Goal: Transaction & Acquisition: Purchase product/service

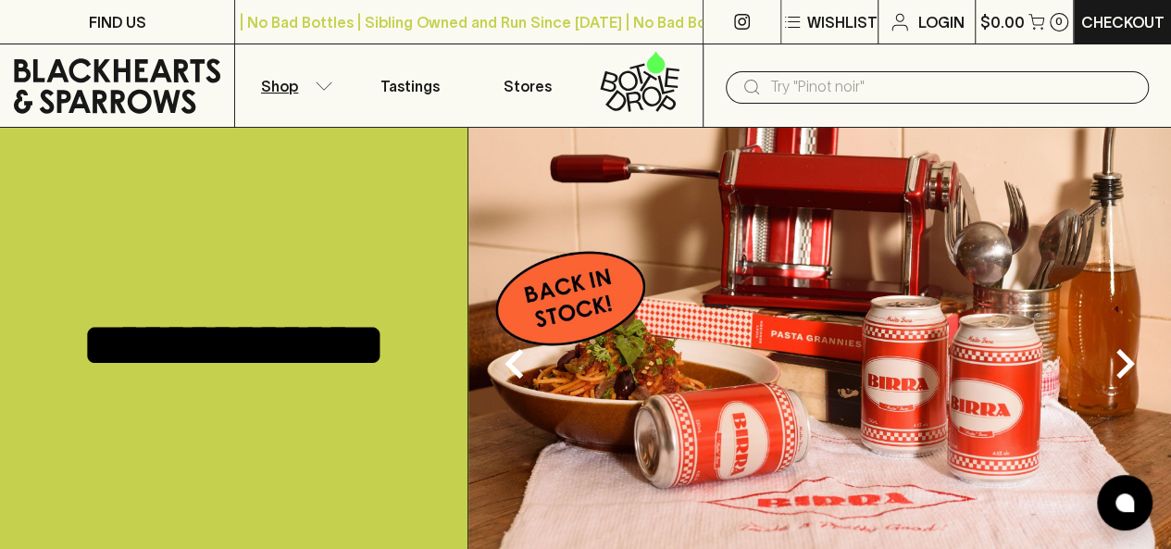
click at [293, 93] on p "Shop" at bounding box center [279, 86] width 37 height 22
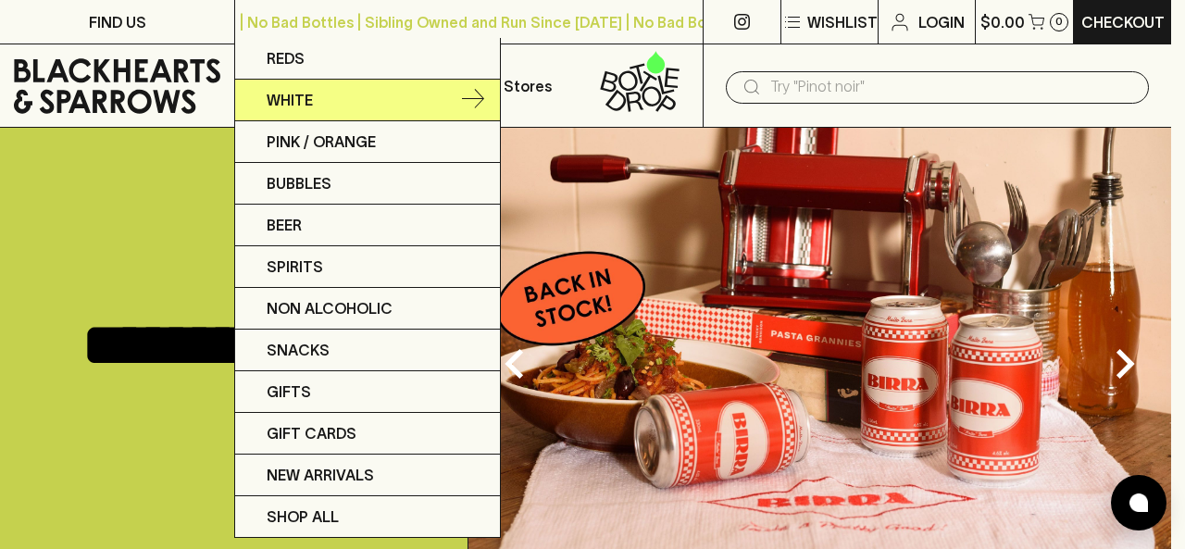
click at [381, 91] on link "White" at bounding box center [367, 101] width 265 height 42
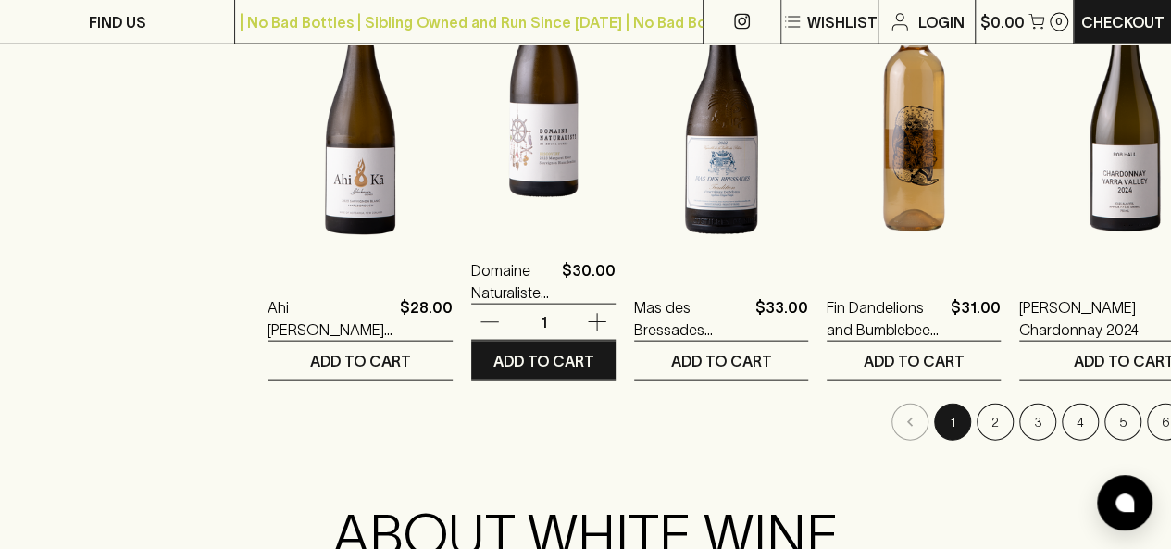
scroll to position [1943, 0]
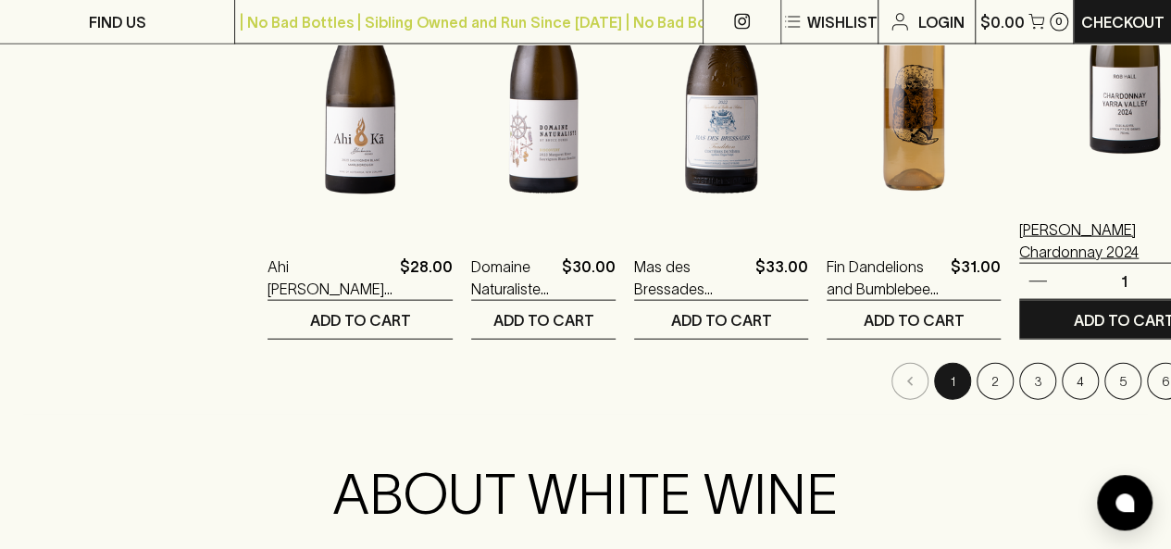
click at [1025, 249] on p "[PERSON_NAME] Chardonnay 2024" at bounding box center [1094, 240] width 150 height 44
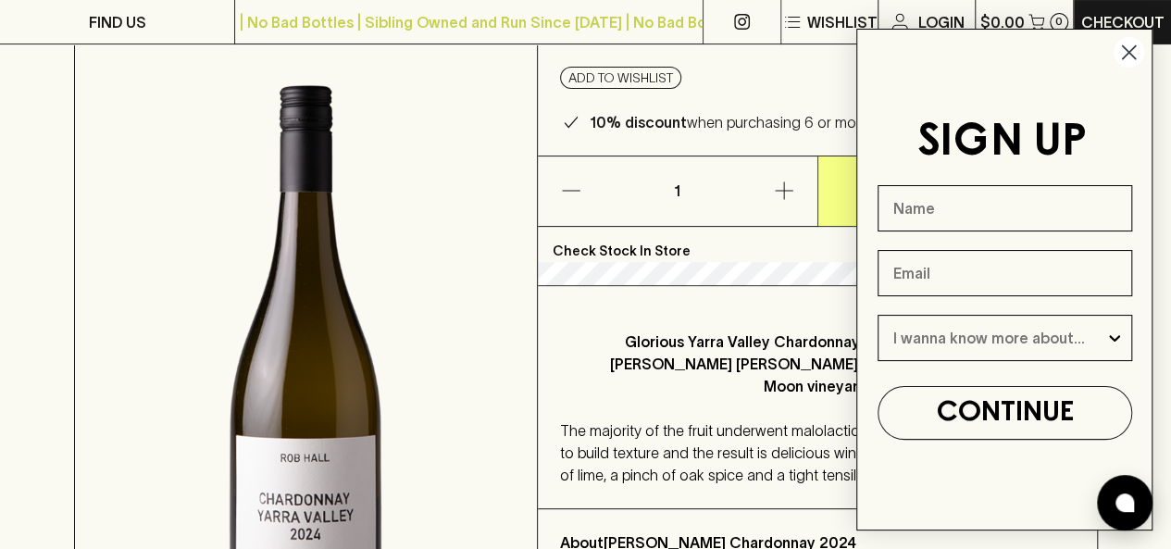
scroll to position [185, 0]
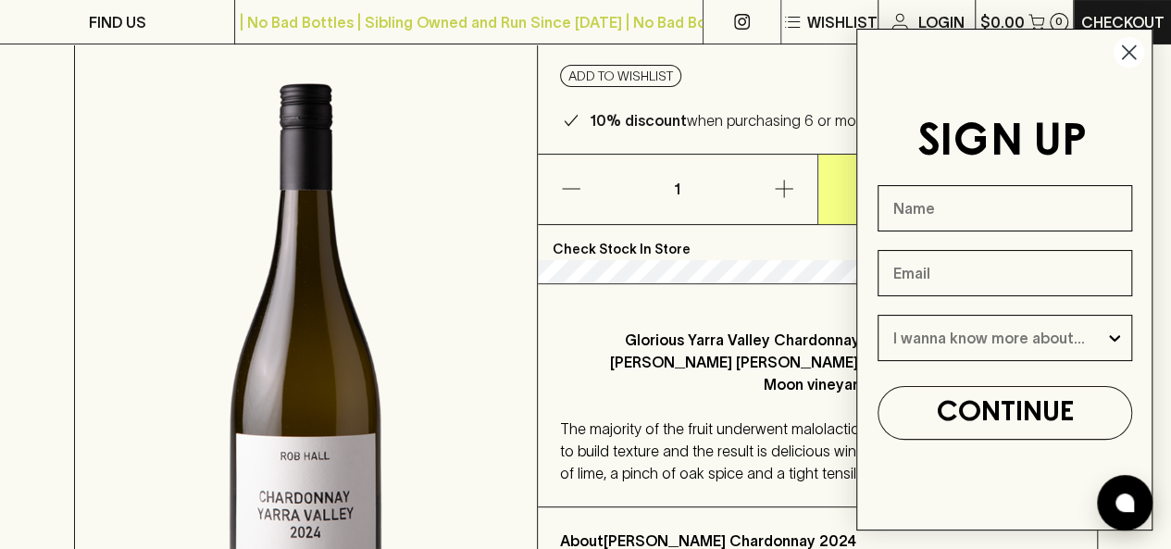
click at [1136, 56] on circle "Close dialog" at bounding box center [1128, 52] width 31 height 31
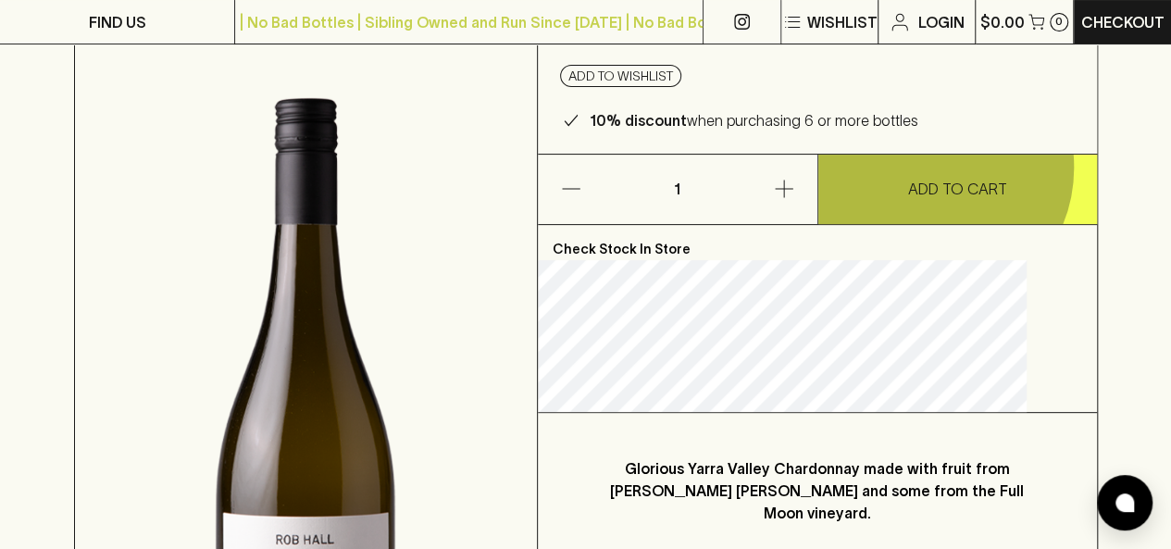
click at [925, 168] on button "ADD TO CART" at bounding box center [957, 189] width 279 height 69
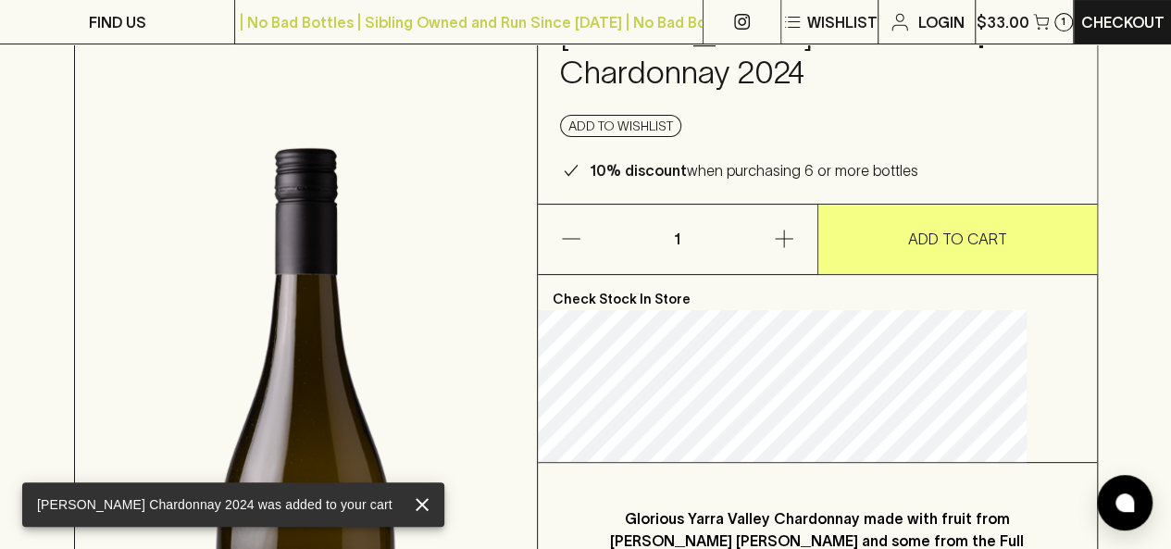
scroll to position [0, 0]
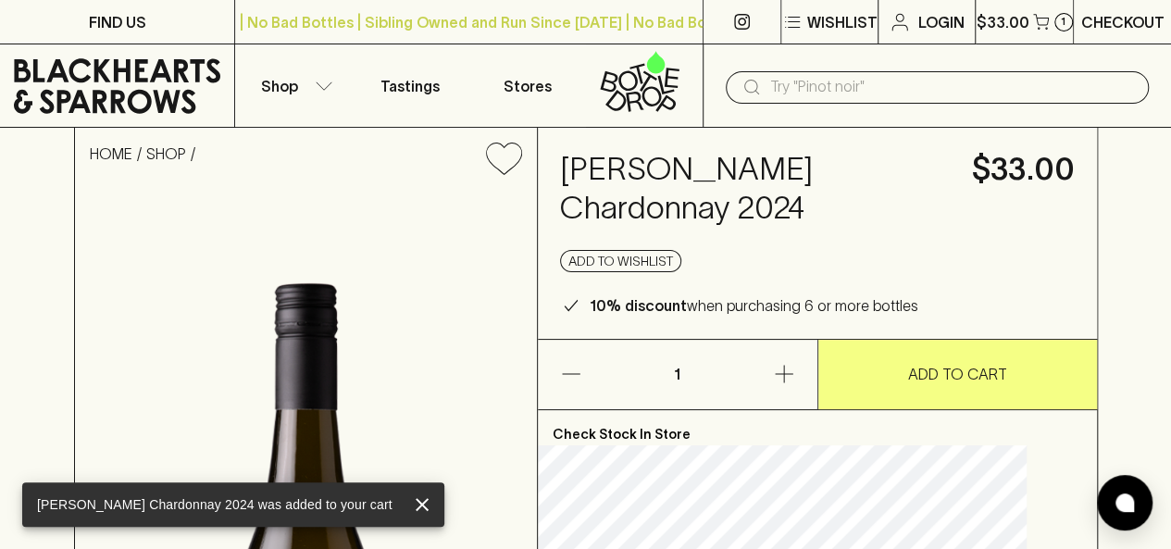
click at [1111, 25] on p "Checkout" at bounding box center [1122, 22] width 83 height 22
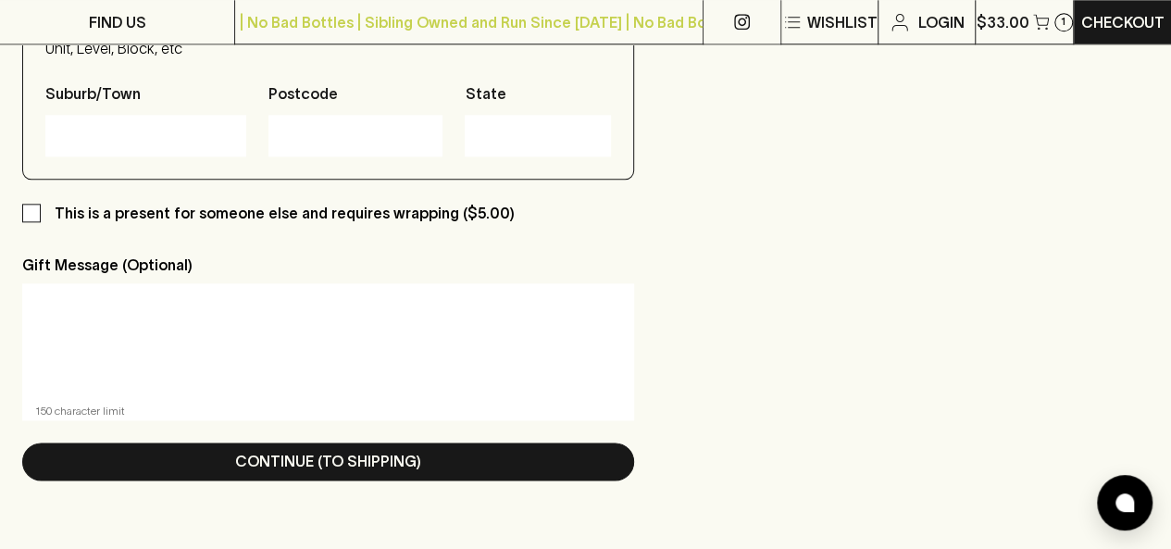
scroll to position [1018, 0]
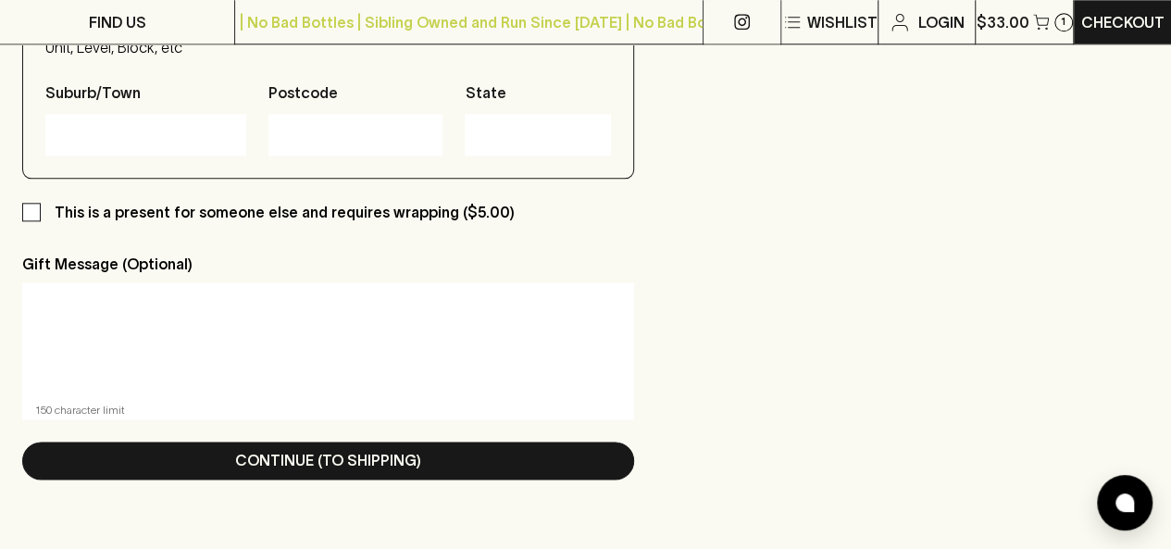
click at [412, 216] on p "This is a present for someone else and requires wrapping ($5.00)" at bounding box center [285, 212] width 460 height 22
click at [41, 216] on input "This is a present for someone else and requires wrapping ($5.00)" at bounding box center [31, 212] width 19 height 19
checkbox input "true"
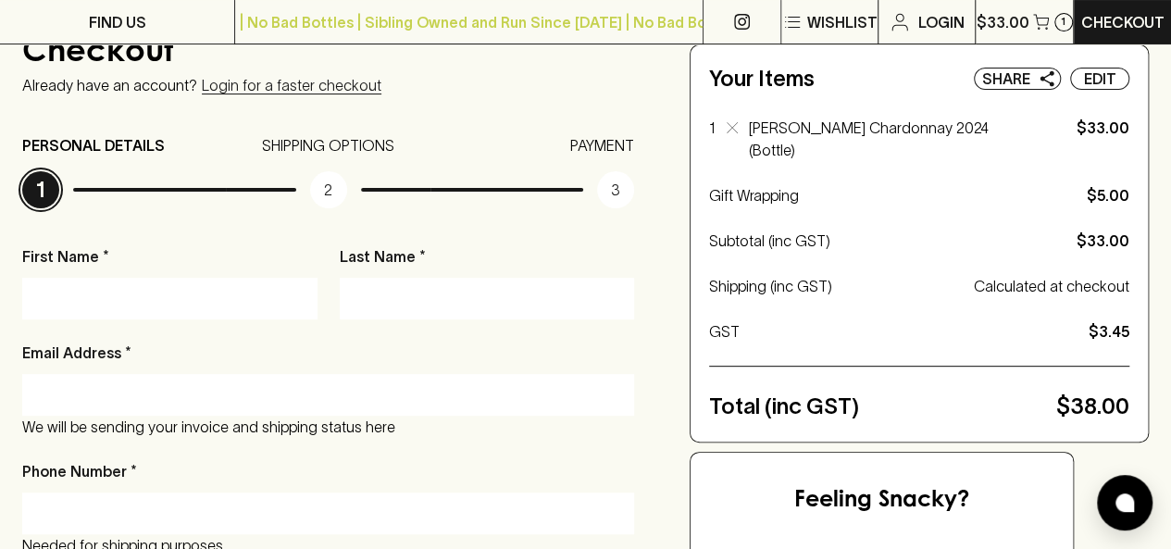
scroll to position [185, 0]
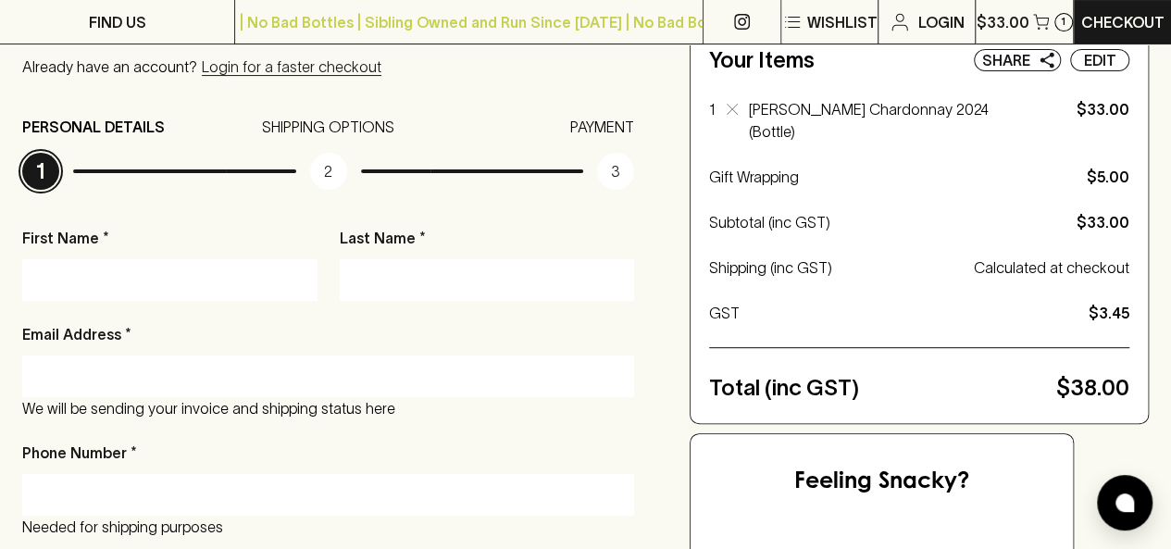
click at [230, 284] on input "First Name *" at bounding box center [169, 280] width 267 height 30
type input "[PERSON_NAME]"
click at [409, 264] on div at bounding box center [487, 280] width 295 height 42
type input "Manallack"
type input "[EMAIL_ADDRESS][DOMAIN_NAME]"
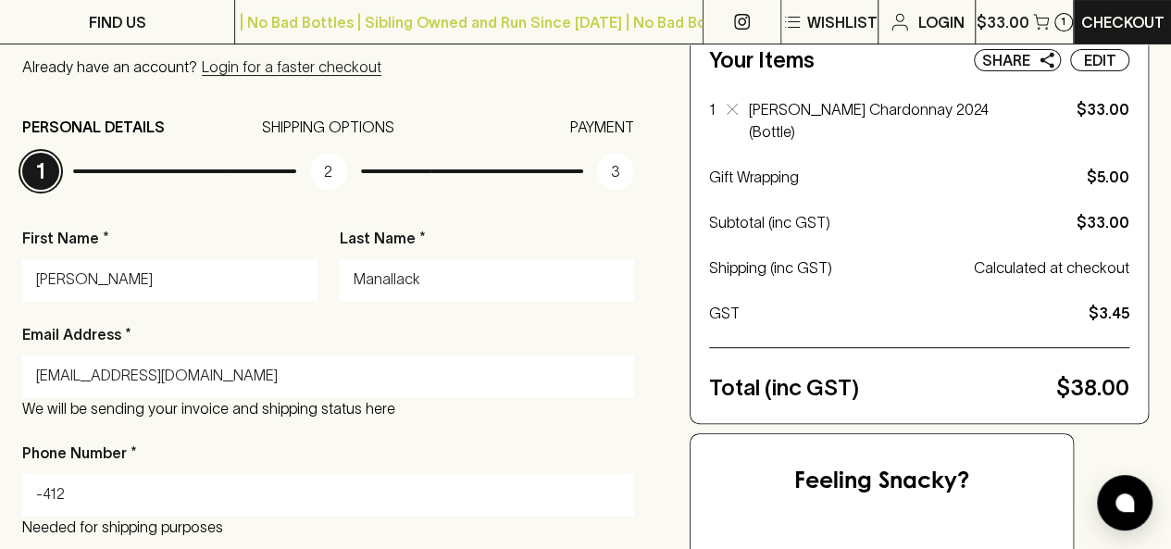
type input "-"
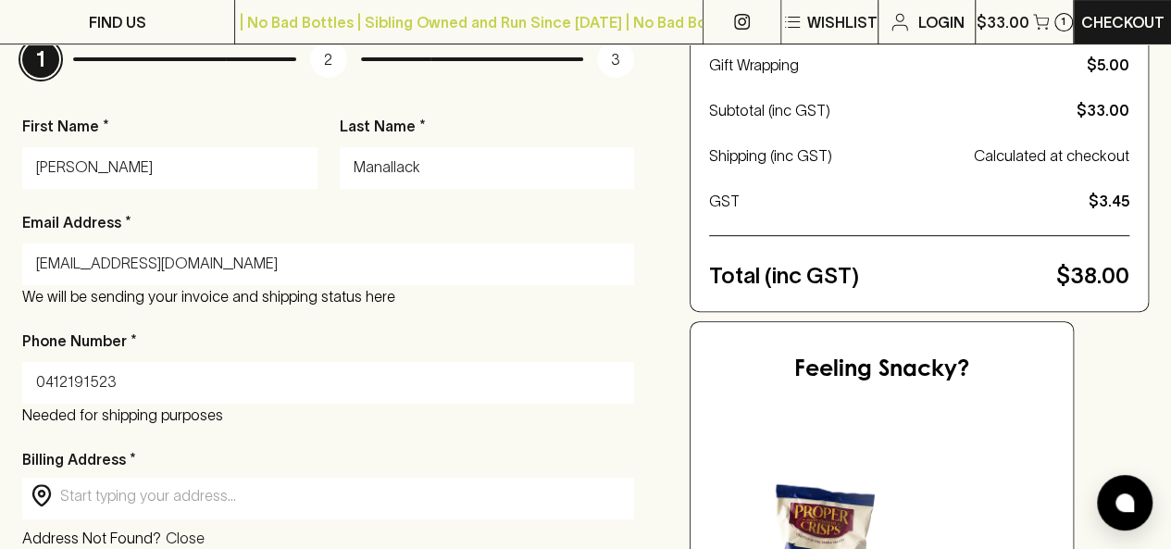
scroll to position [463, 0]
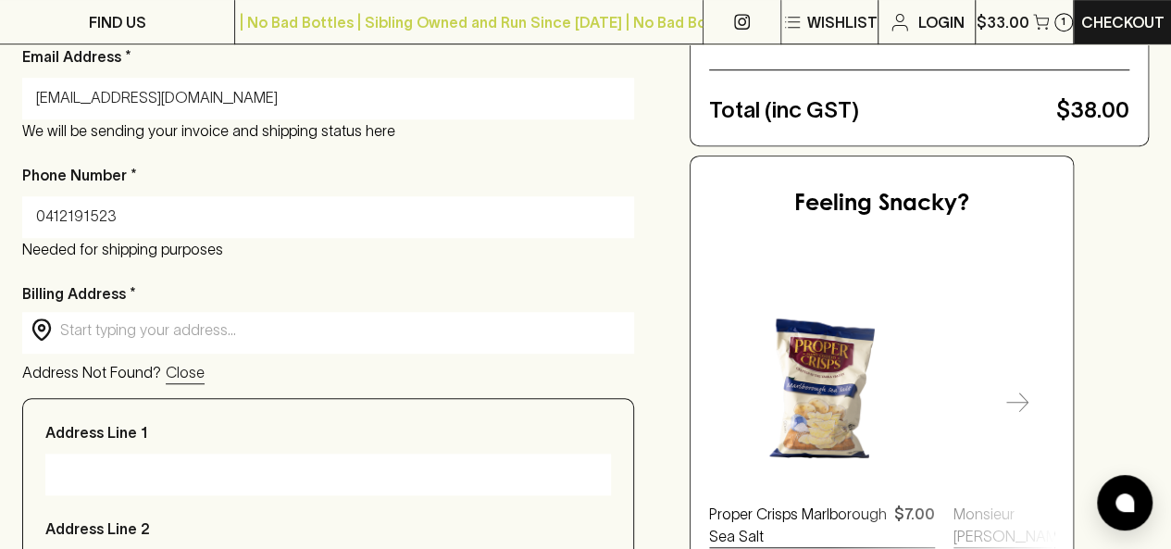
type input "0412191523"
click at [370, 327] on input "text" at bounding box center [342, 329] width 565 height 21
click at [320, 332] on input "text" at bounding box center [342, 329] width 565 height 21
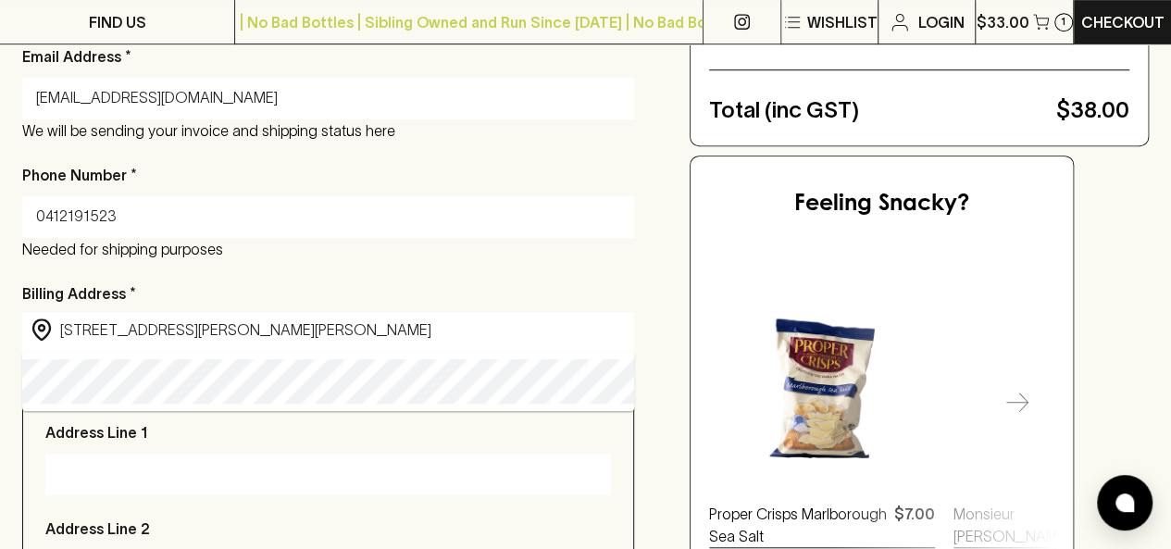
type input "[STREET_ADDRESS][PERSON_NAME]"
type input "Brunswick West"
type input "3055"
type input "Victoria"
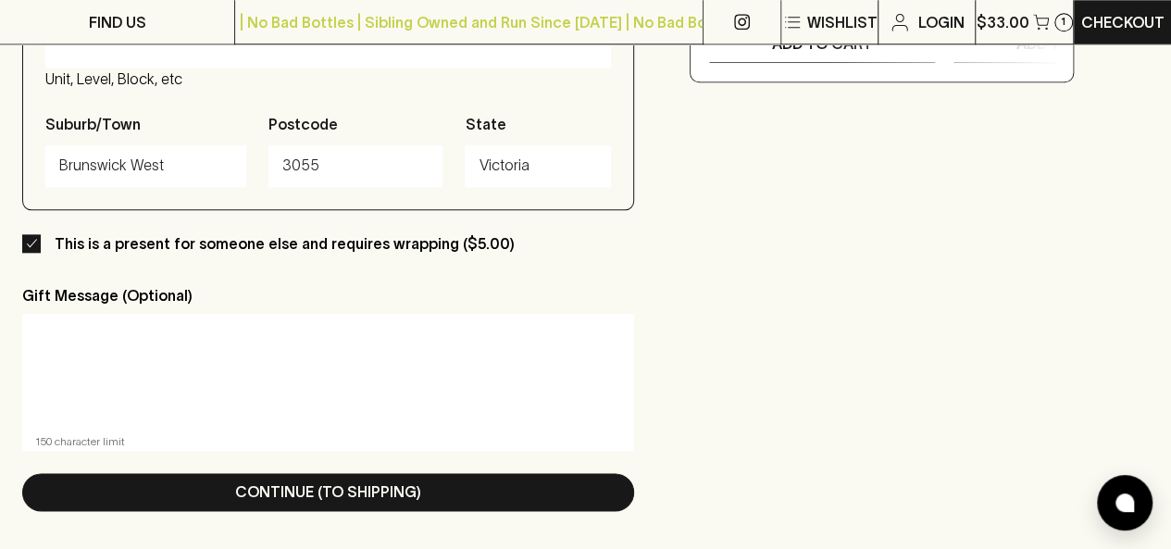
scroll to position [1018, 0]
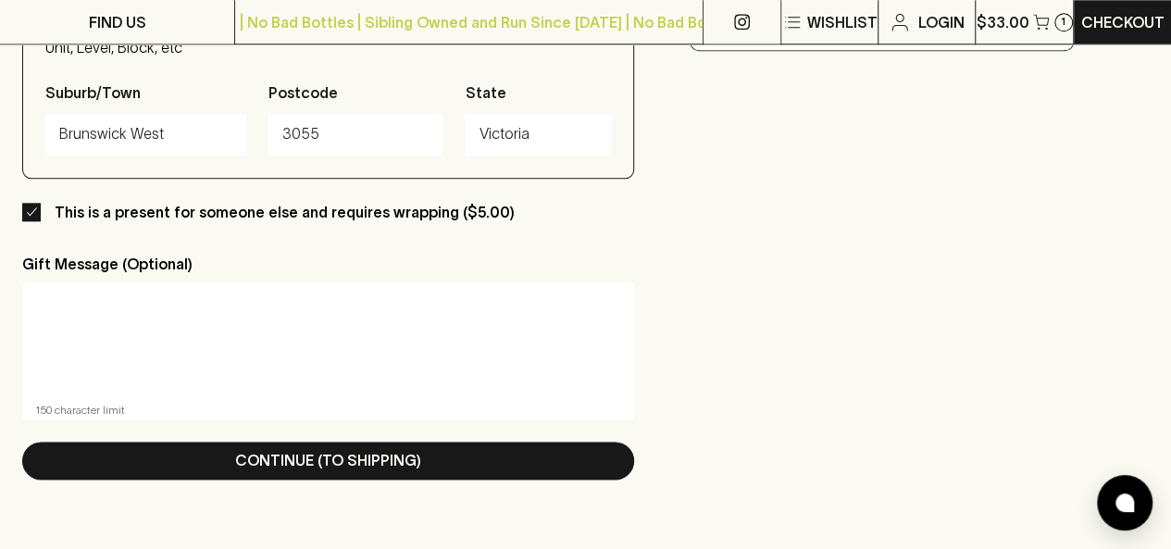
type input "[STREET_ADDRESS][PERSON_NAME]"
click at [168, 319] on textarea at bounding box center [328, 339] width 586 height 85
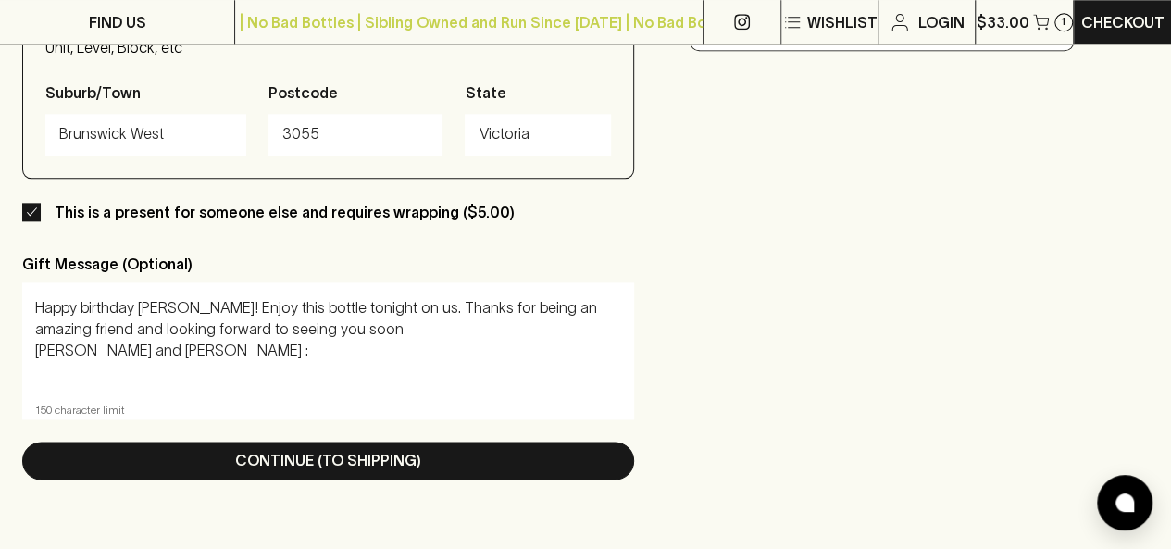
type textarea "Happy birthday [PERSON_NAME]! Enjoy this bottle tonight on us. Thanks for being…"
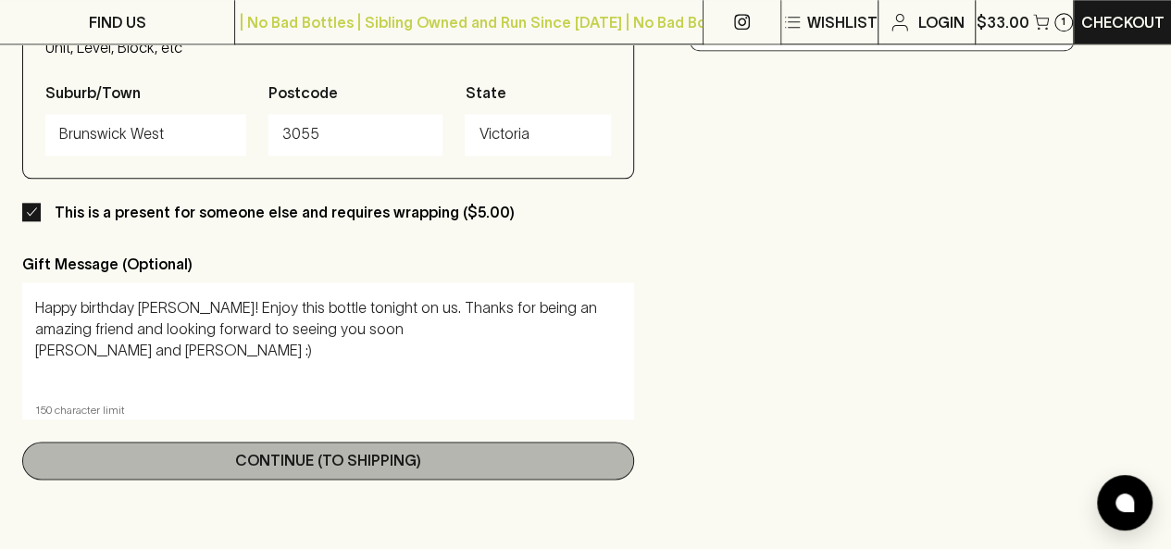
click at [287, 466] on p "Continue (To Shipping)" at bounding box center [328, 460] width 186 height 22
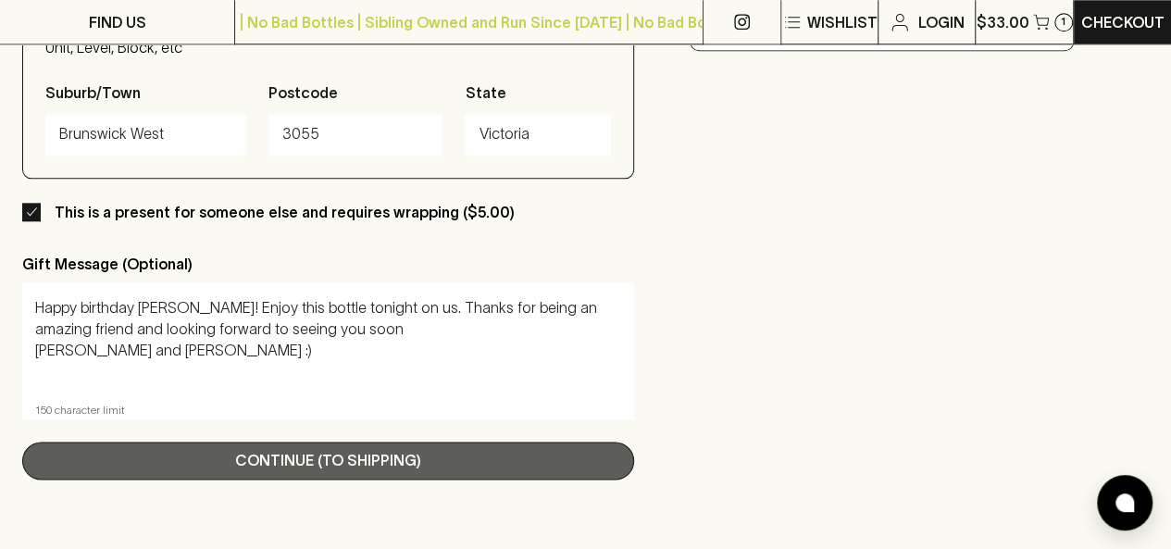
scroll to position [0, 0]
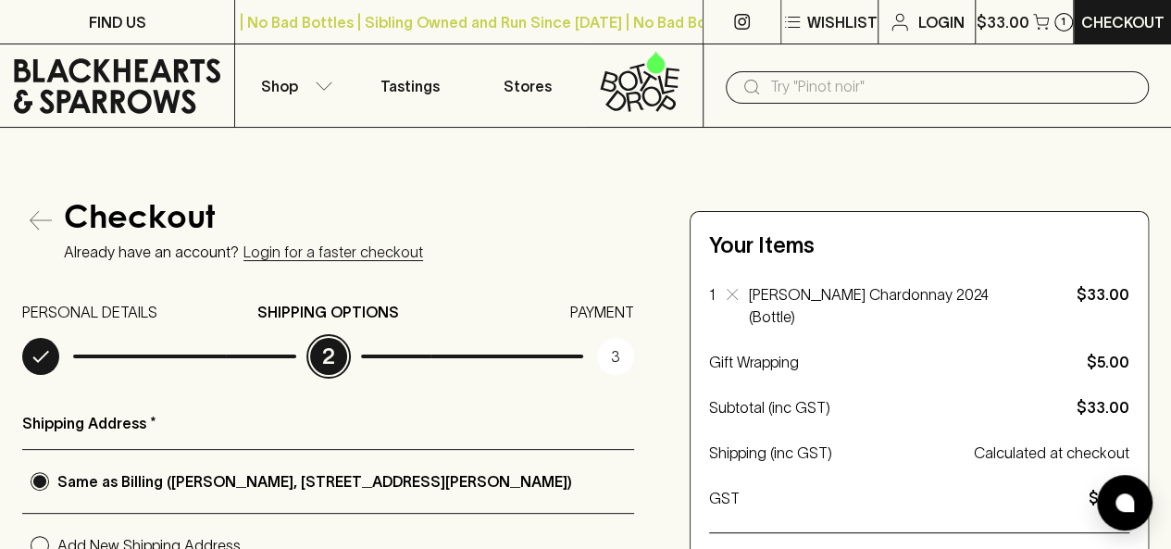
radio input "true"
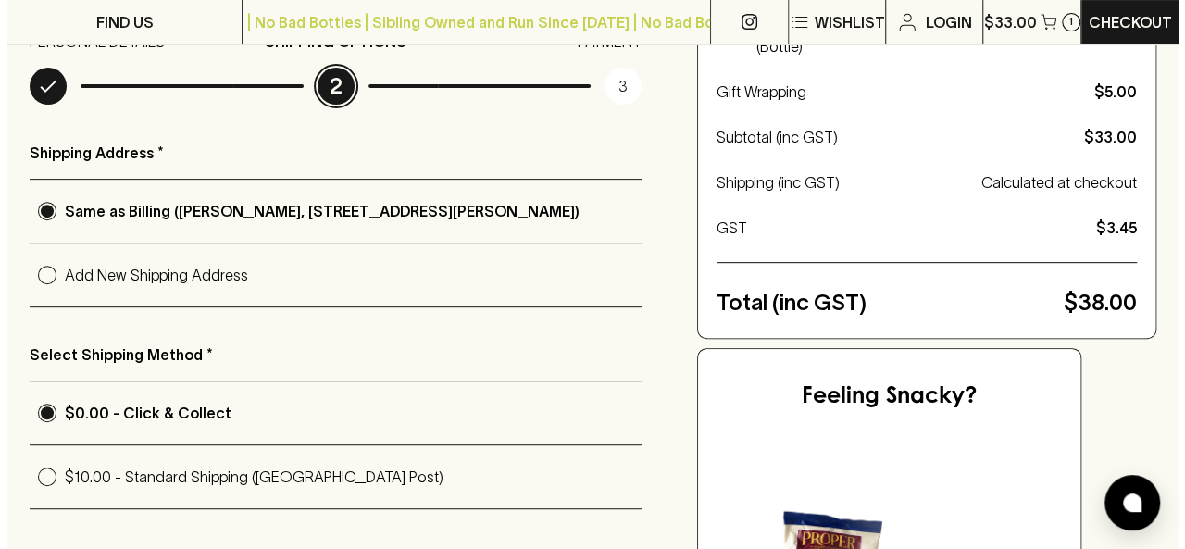
scroll to position [278, 0]
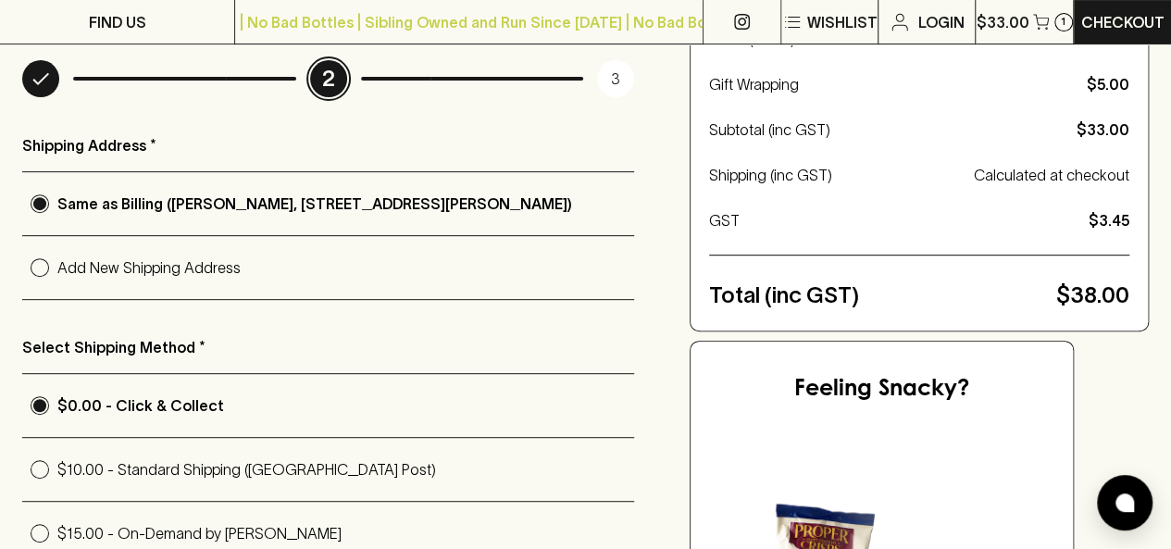
click at [322, 270] on p "Add New Shipping Address" at bounding box center [345, 267] width 577 height 22
click at [57, 270] on input "Add New Shipping Address" at bounding box center [39, 267] width 35 height 35
radio input "true"
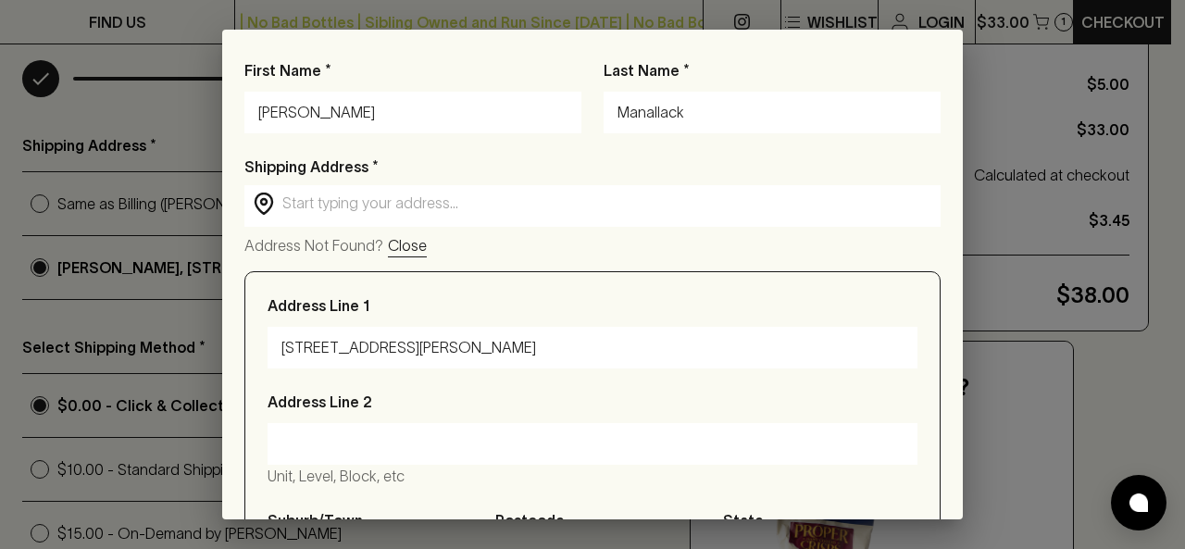
click at [131, 379] on div "First Name * [PERSON_NAME] Last Name * Manallack Shipping Address * ​ ​ Address…" at bounding box center [592, 274] width 1185 height 549
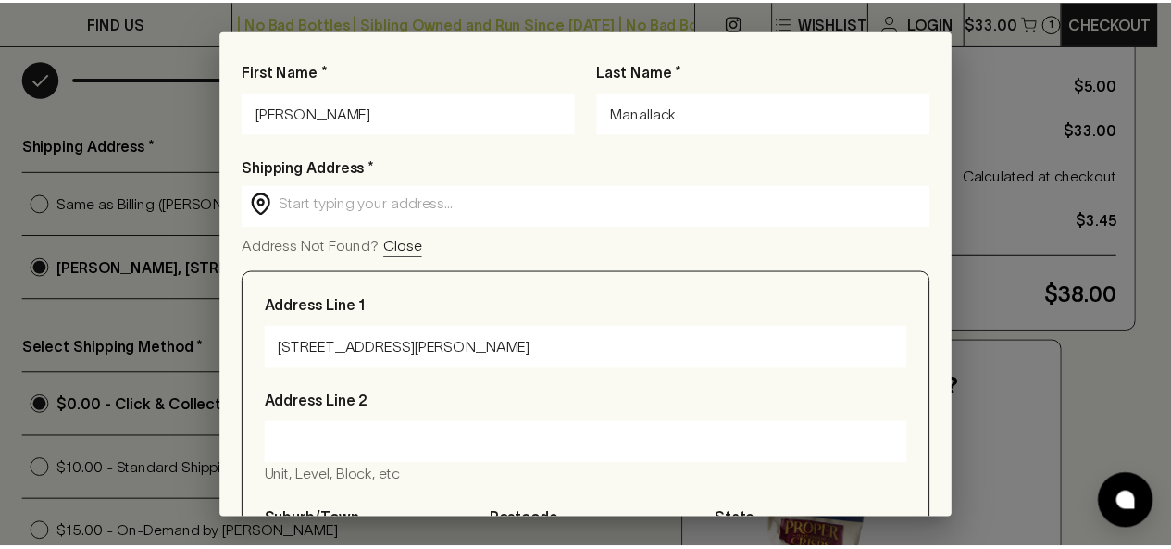
scroll to position [165, 0]
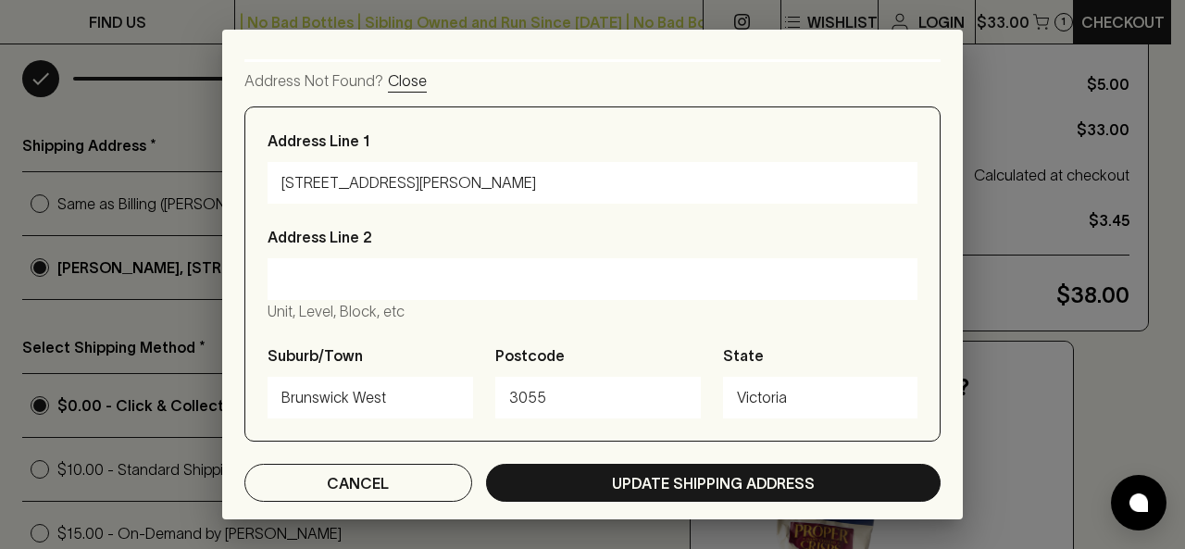
click at [374, 477] on p "Cancel" at bounding box center [358, 483] width 62 height 22
radio input "true"
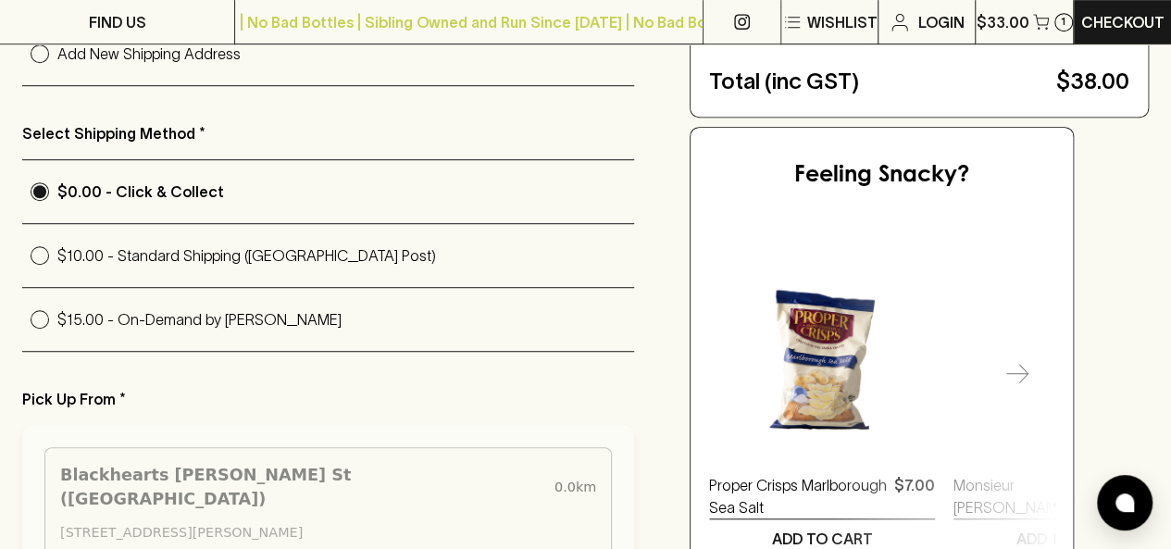
scroll to position [463, 0]
